Goal: Navigation & Orientation: Find specific page/section

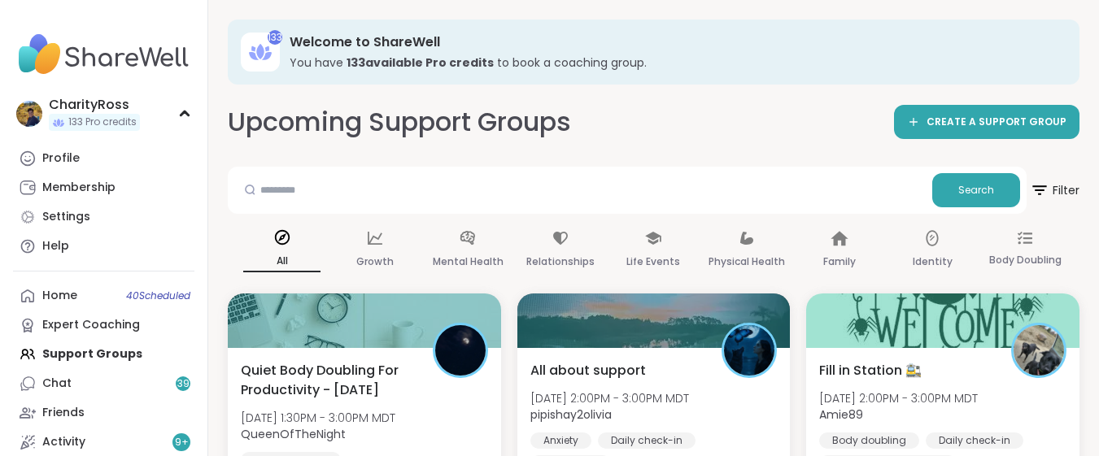
scroll to position [867, 0]
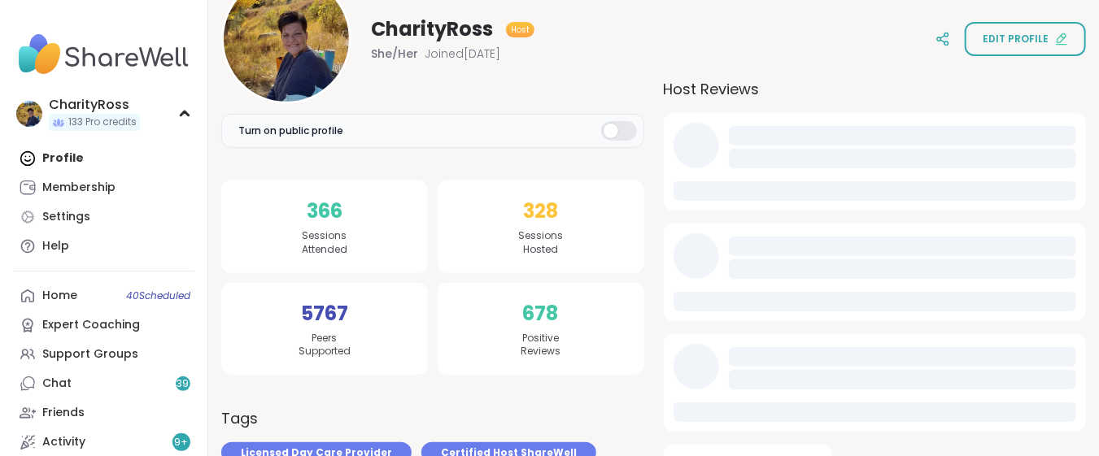
scroll to position [0, 0]
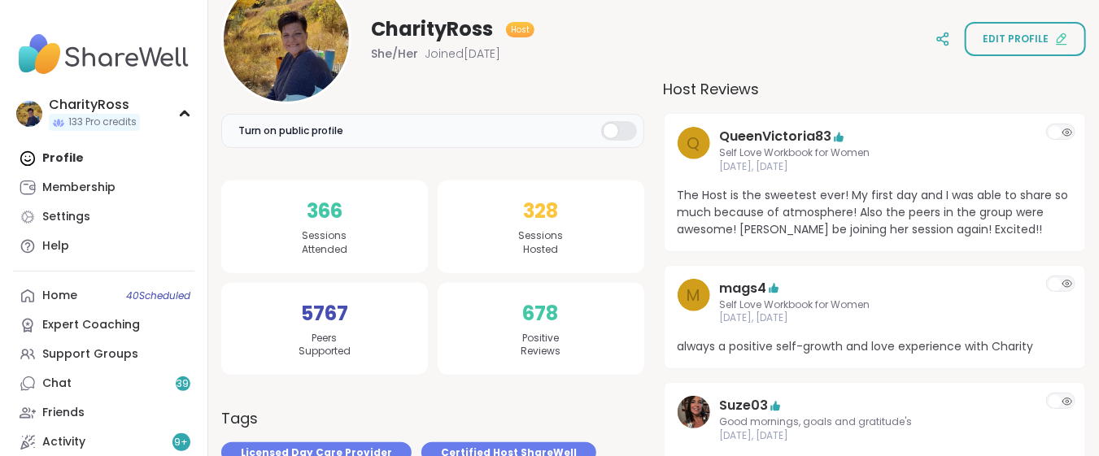
click at [861, 228] on span "The Host is the sweetest ever! My first day and I was able to share so much bec…" at bounding box center [875, 212] width 395 height 51
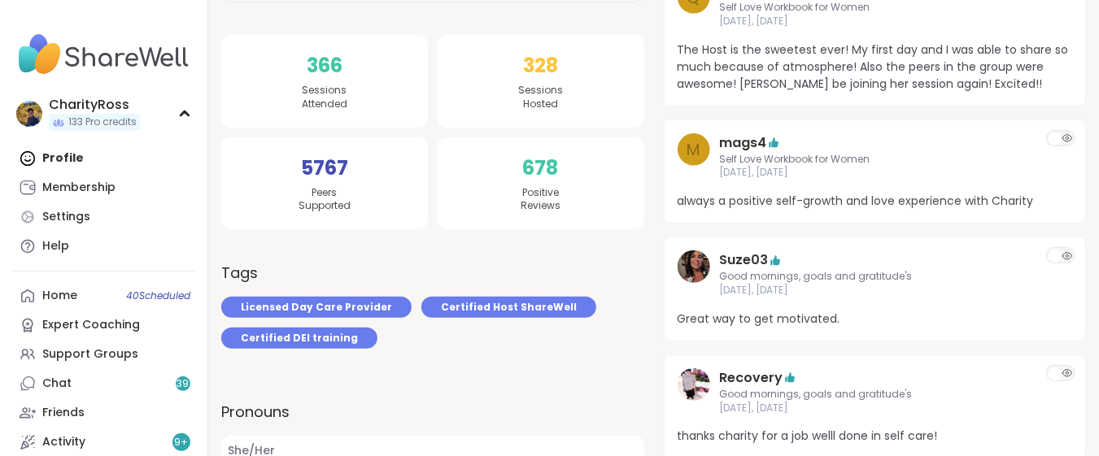
scroll to position [325, 0]
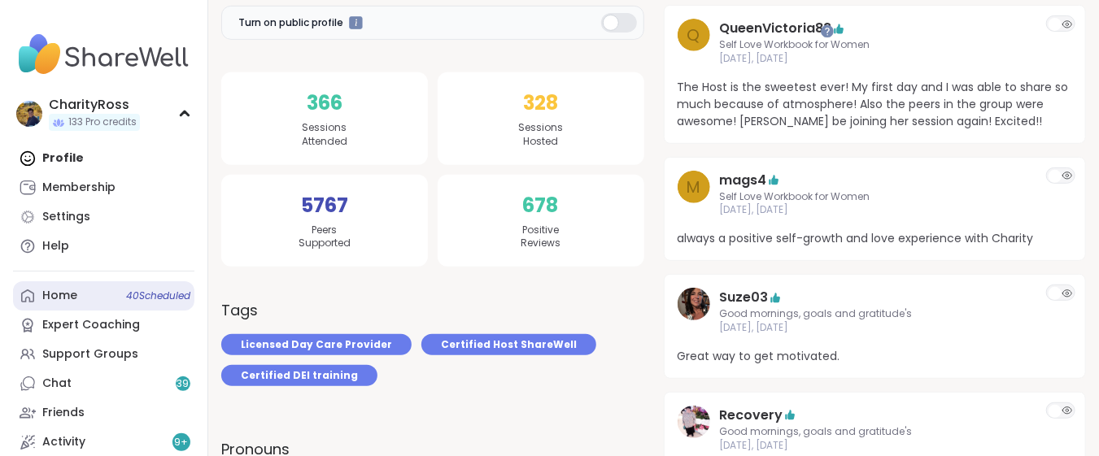
click at [63, 305] on link "Home 40 Scheduled" at bounding box center [103, 295] width 181 height 29
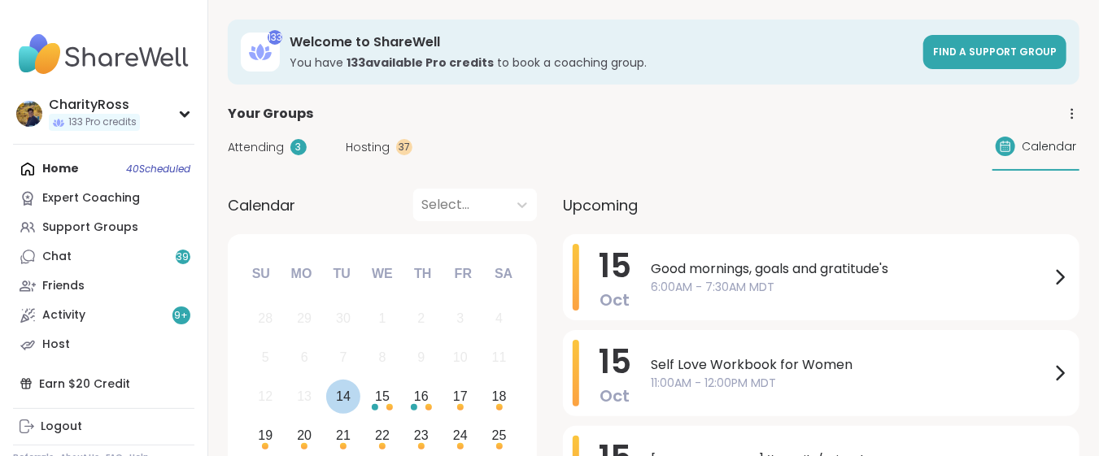
click at [342, 397] on div "14" at bounding box center [343, 397] width 15 height 22
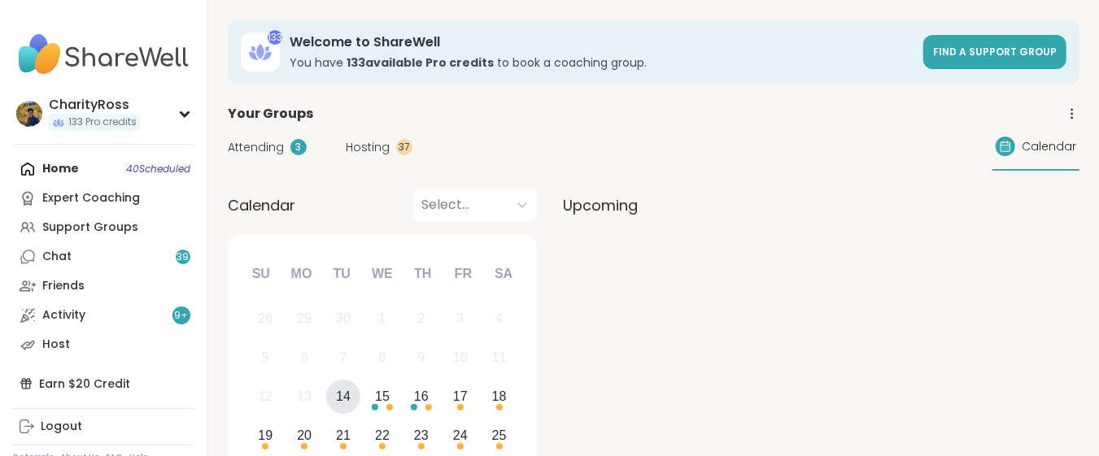
click at [342, 397] on div "14" at bounding box center [343, 397] width 15 height 22
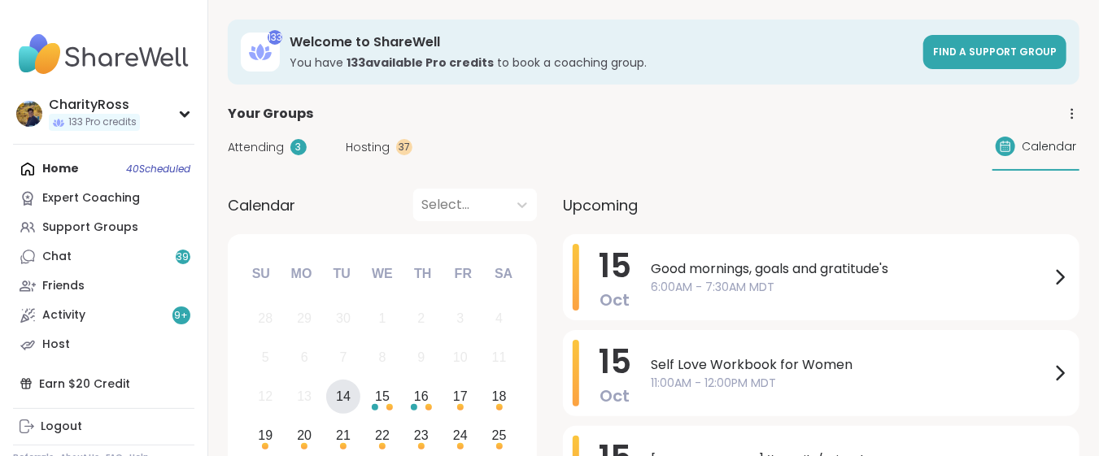
click at [342, 403] on div "14" at bounding box center [343, 397] width 15 height 22
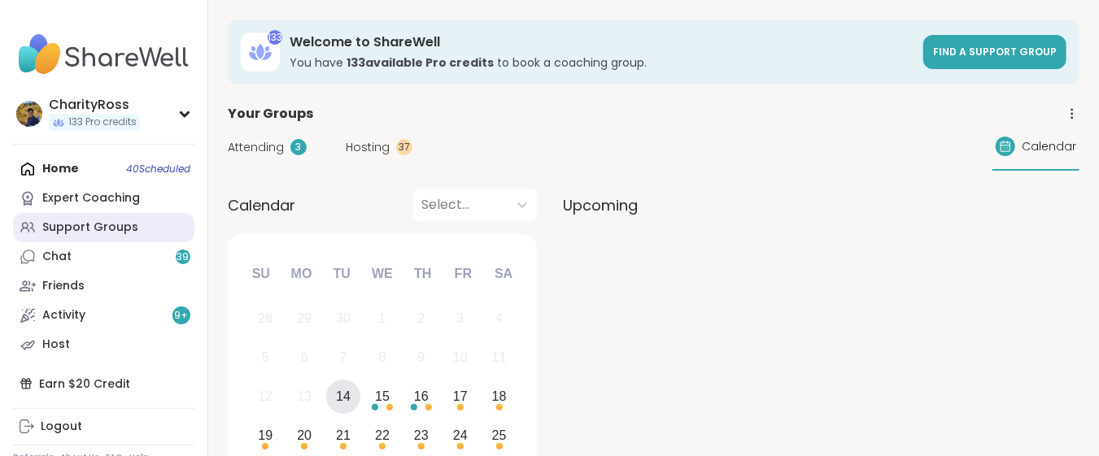
click at [103, 229] on div "Support Groups" at bounding box center [90, 228] width 96 height 16
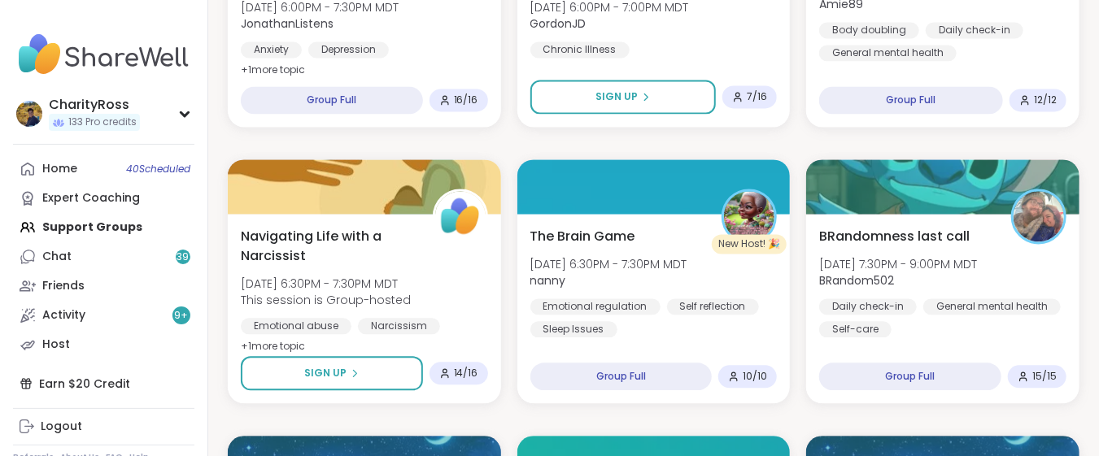
scroll to position [1518, 0]
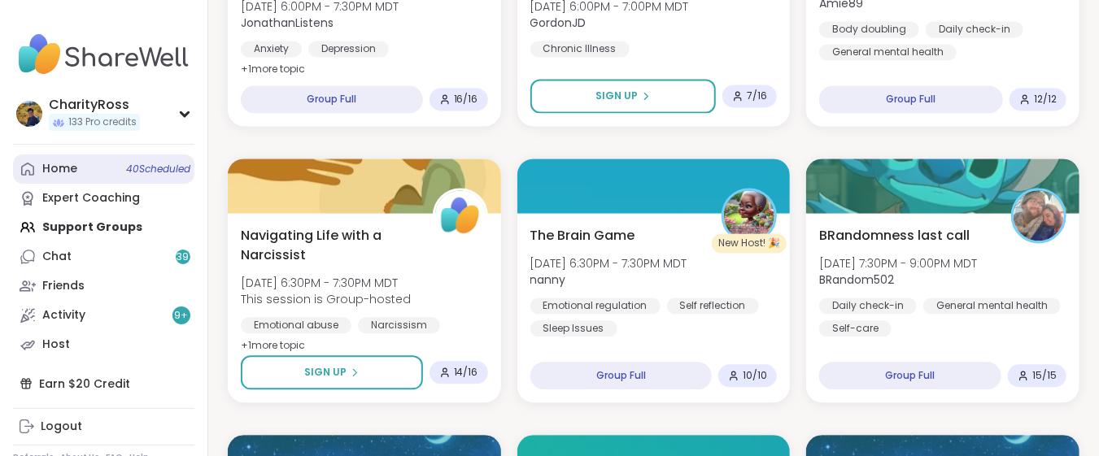
click at [66, 173] on div "Home 40 Scheduled" at bounding box center [59, 169] width 35 height 16
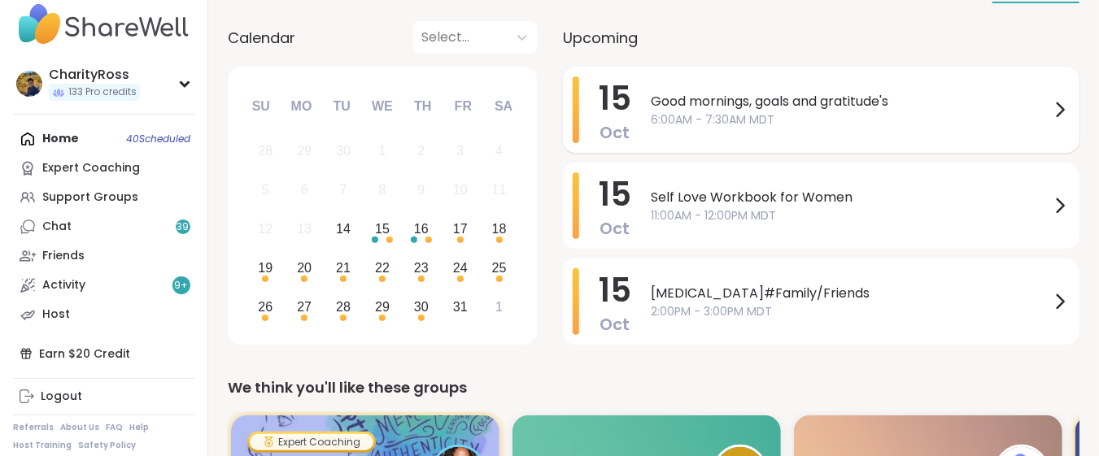
scroll to position [216, 0]
